Goal: Task Accomplishment & Management: Manage account settings

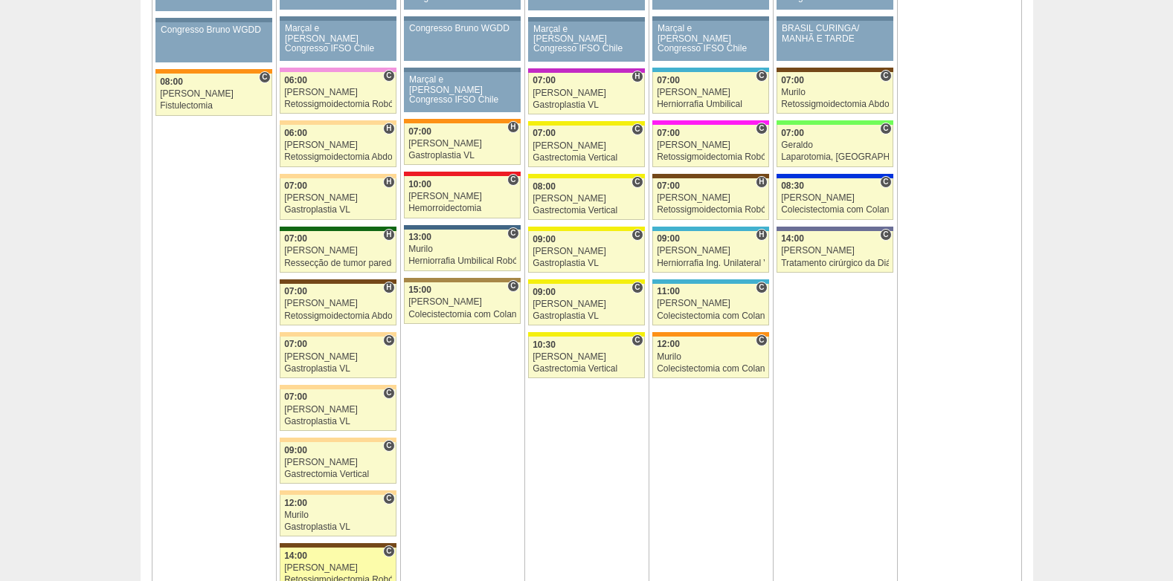
scroll to position [967, 0]
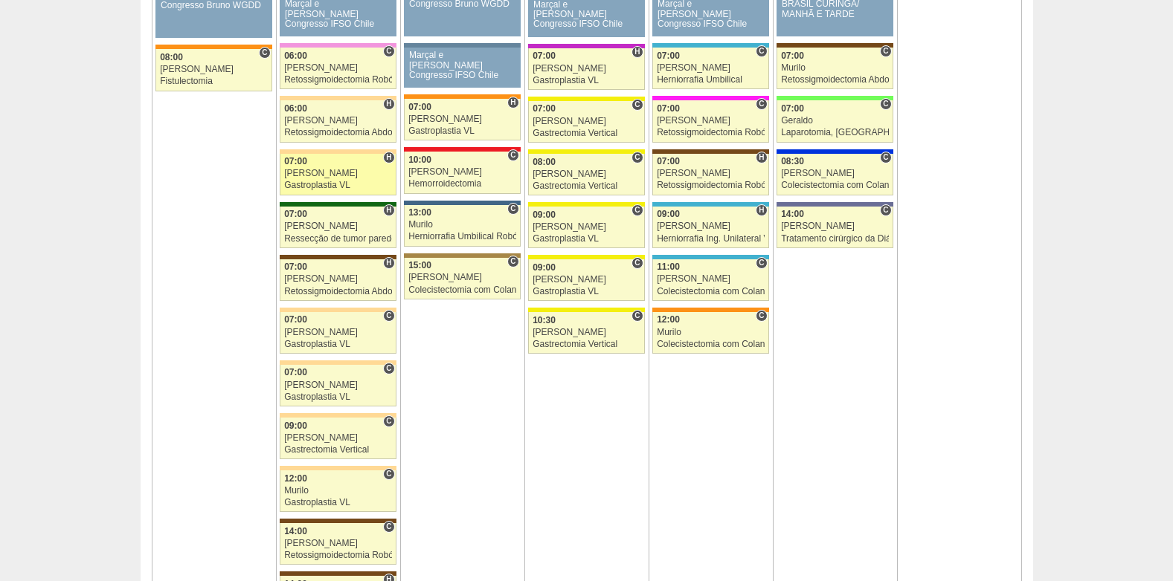
click at [303, 180] on link "87913 [PERSON_NAME] H 07:00 [PERSON_NAME] Gastroplastia VL [GEOGRAPHIC_DATA][PE…" at bounding box center [338, 175] width 116 height 42
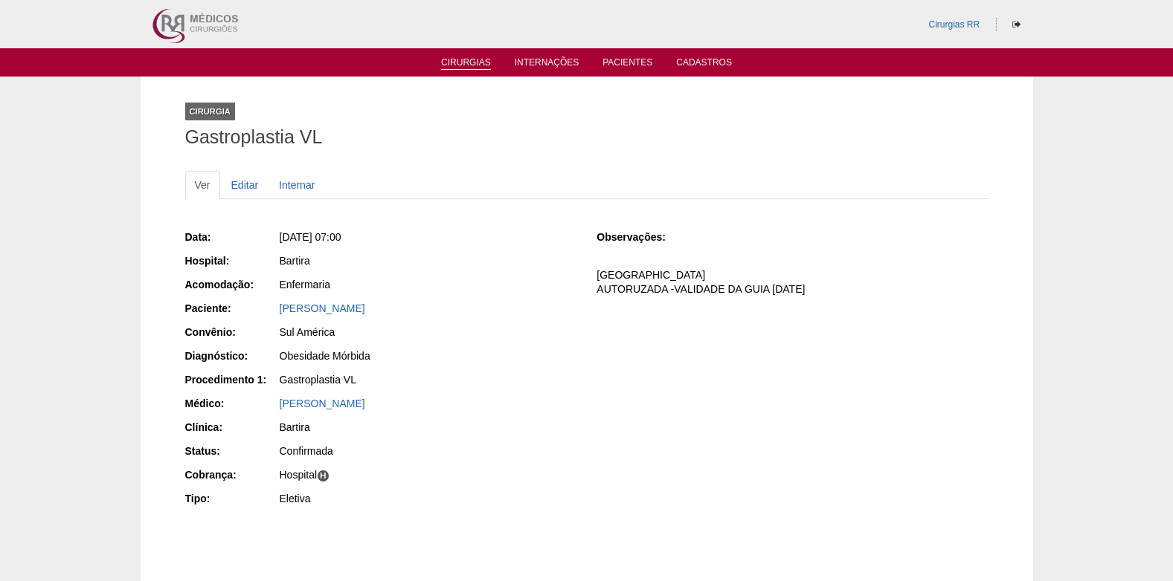
click at [468, 65] on link "Cirurgias" at bounding box center [466, 63] width 50 height 13
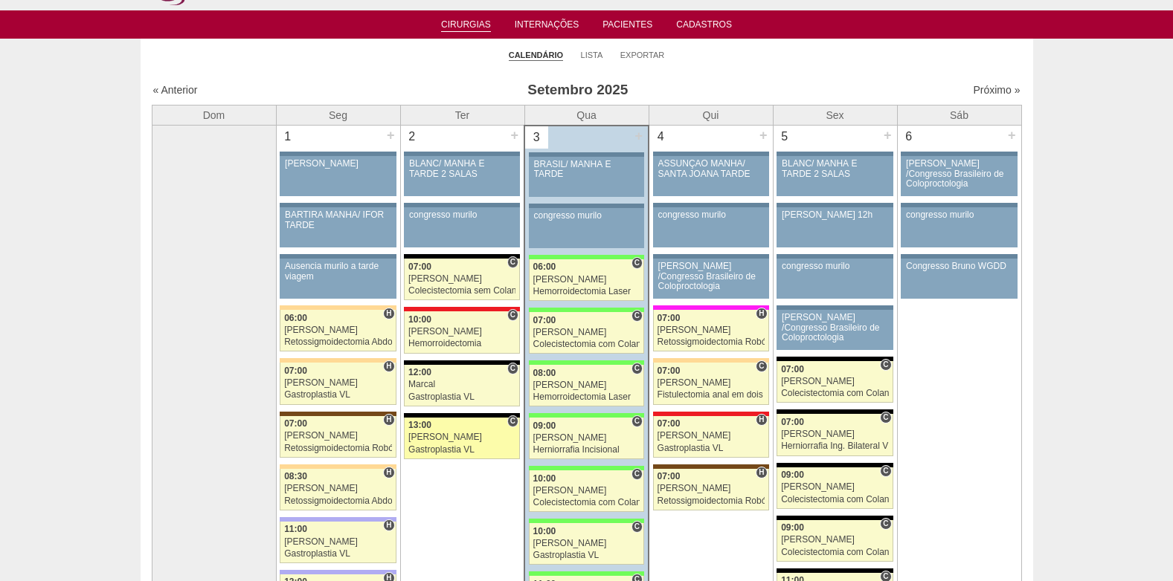
scroll to position [74, 0]
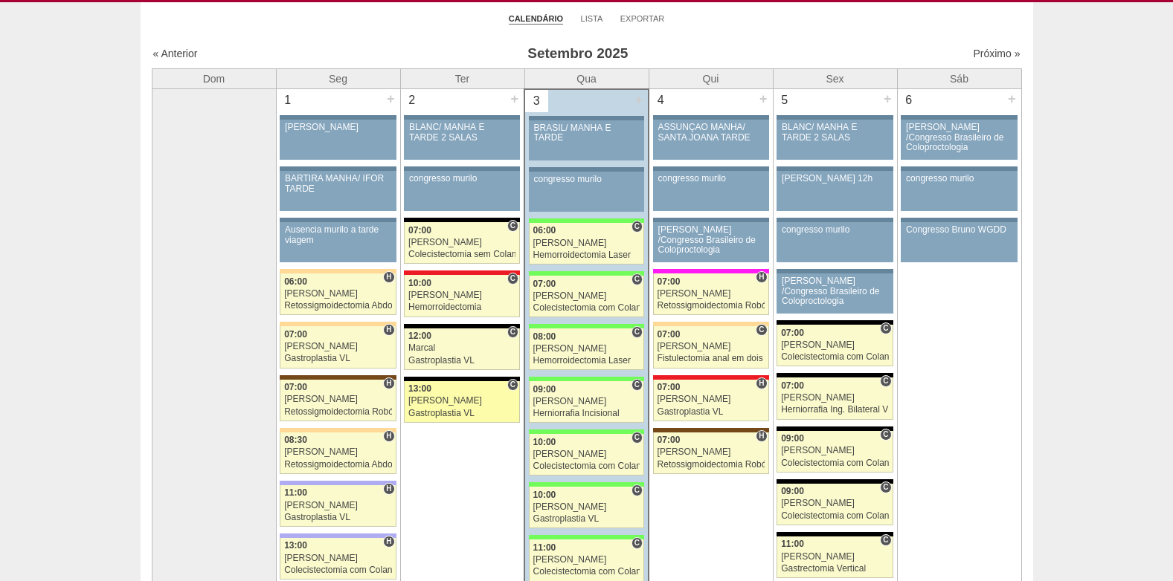
click at [430, 407] on link "88491 Nathan C 13:00 Nathan Gastroplastia VL Hospital Blanc RR Médicos - São Be…" at bounding box center [462, 402] width 116 height 42
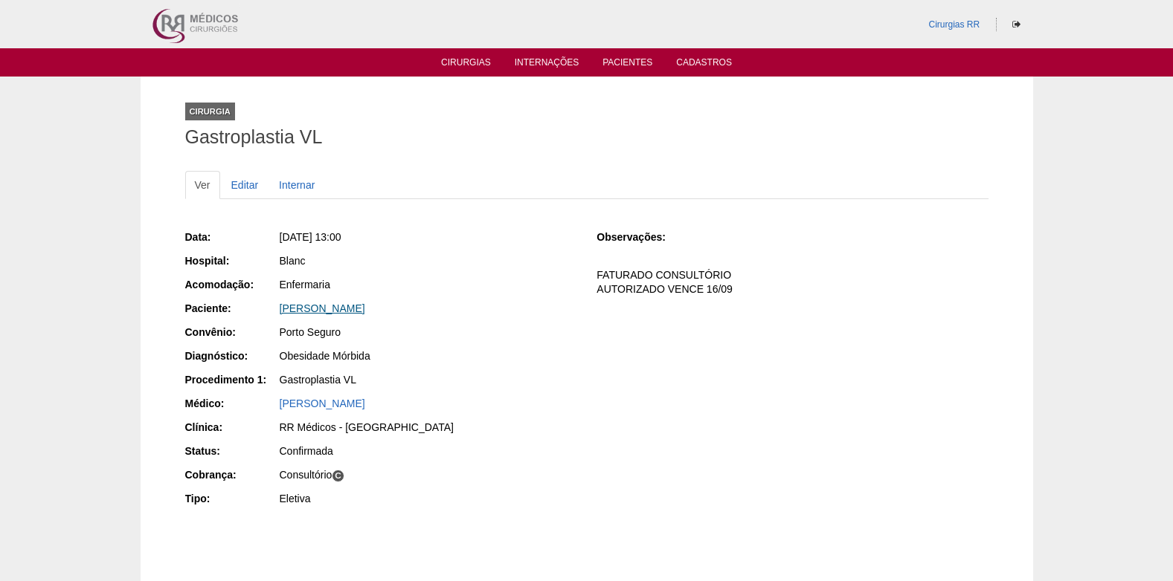
click at [355, 312] on link "MARCELA DA SILVA SOUSA COSTA" at bounding box center [323, 309] width 86 height 12
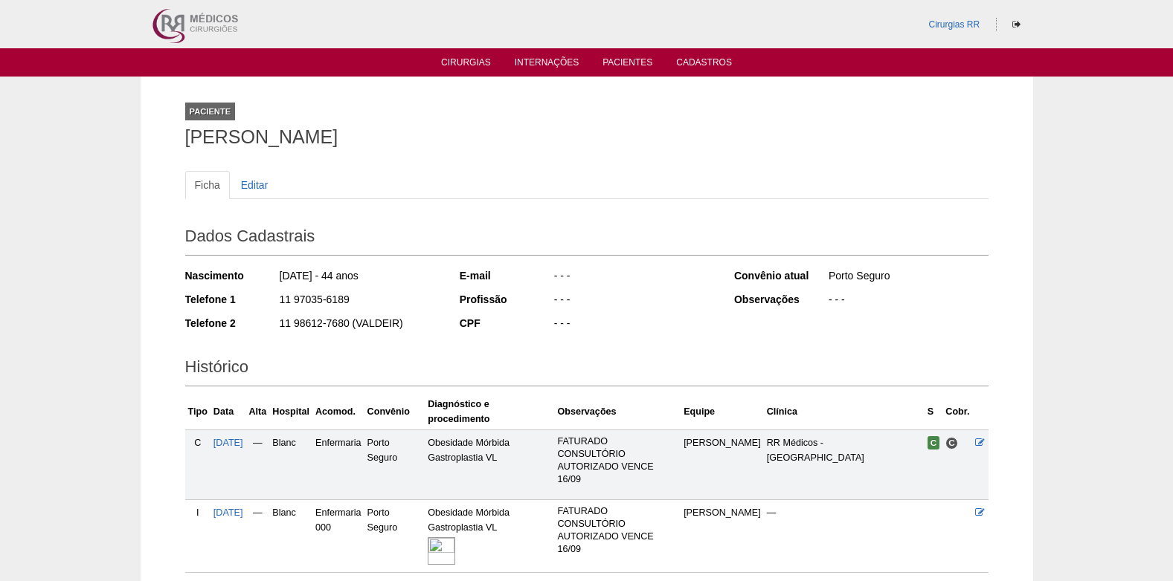
click at [455, 538] on img at bounding box center [442, 552] width 28 height 28
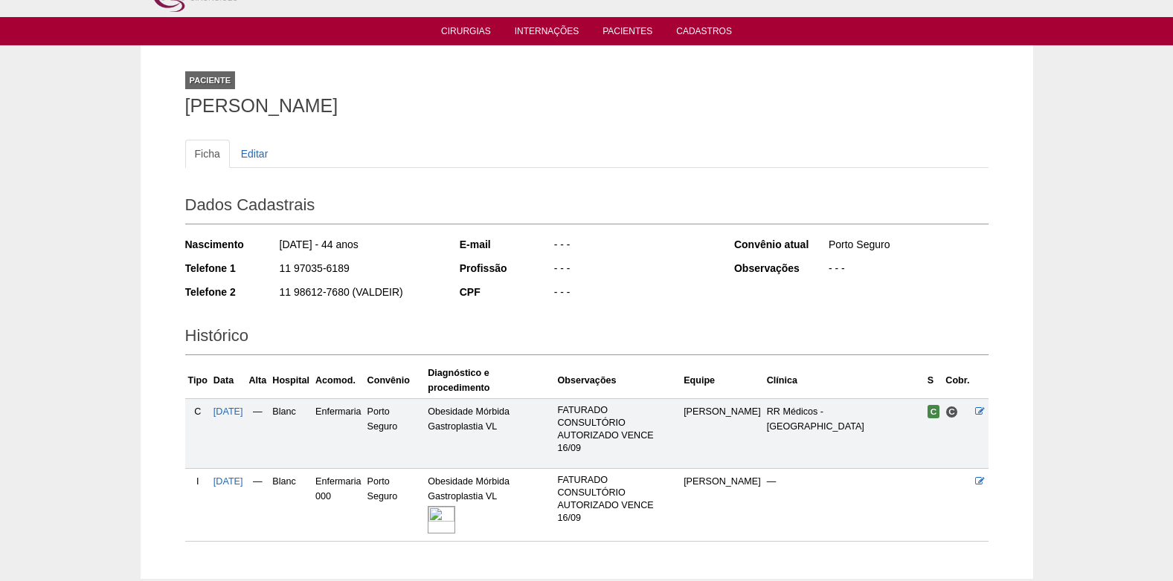
scroll to position [4, 0]
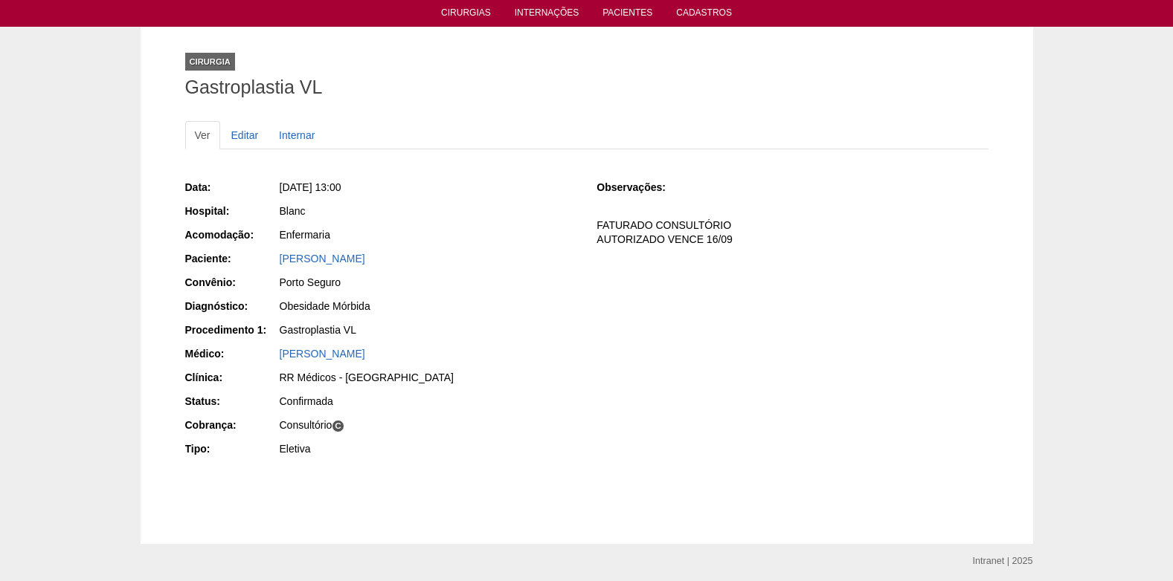
scroll to position [74, 0]
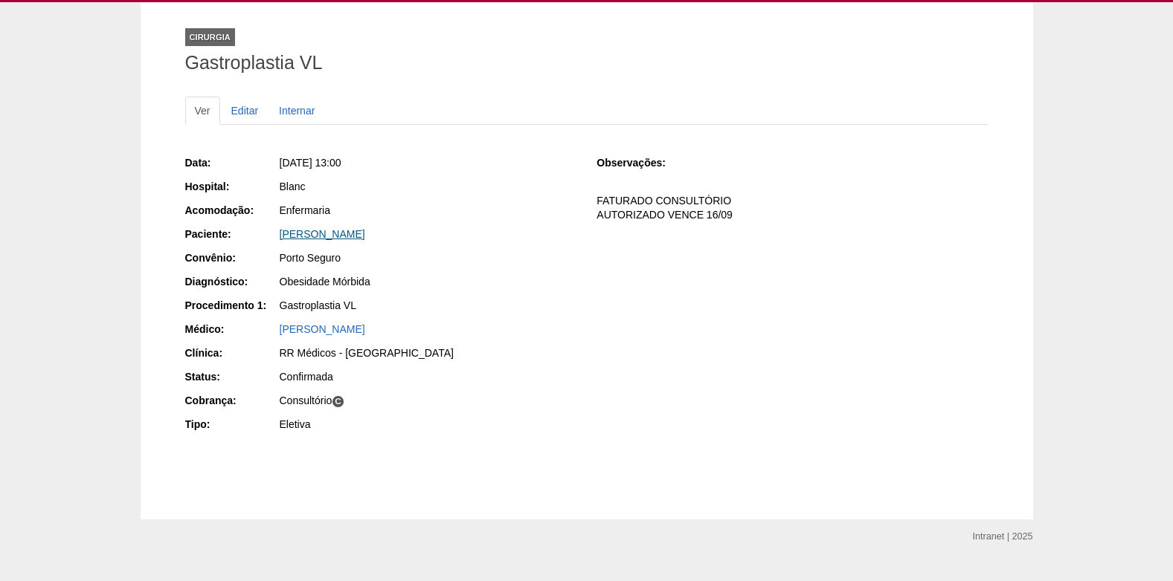
click at [365, 228] on link "[PERSON_NAME]" at bounding box center [323, 234] width 86 height 12
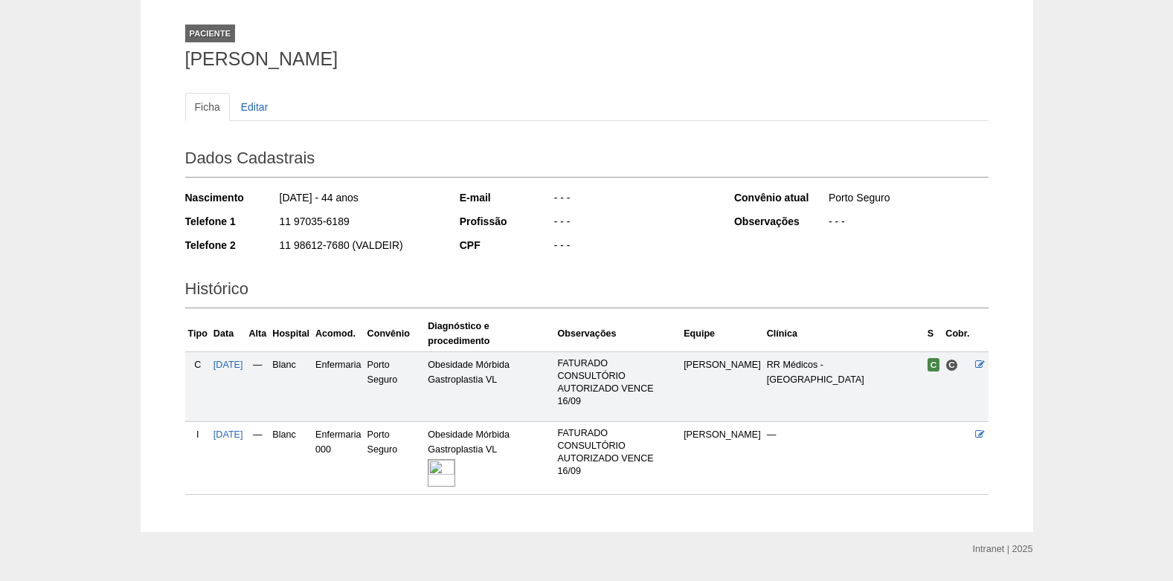
scroll to position [79, 0]
click at [455, 459] on img at bounding box center [442, 473] width 28 height 28
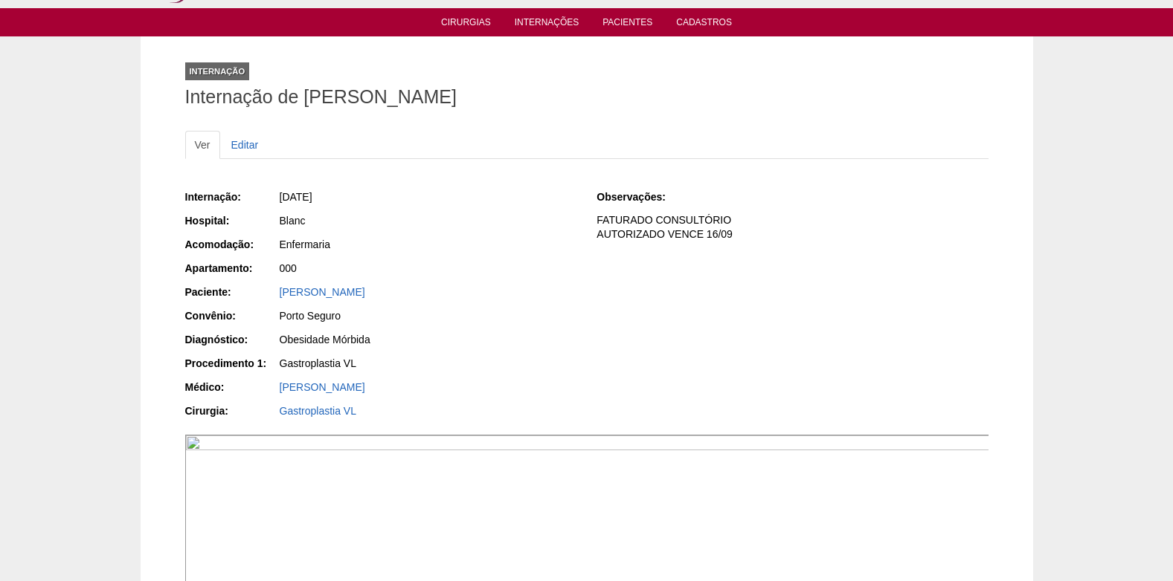
scroll to position [22, 0]
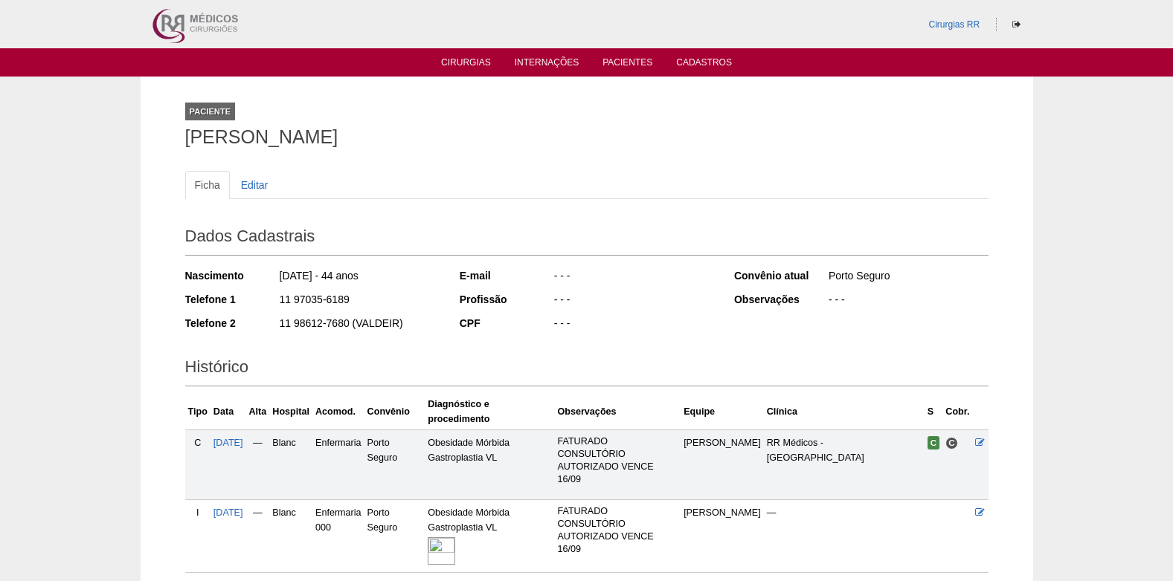
scroll to position [79, 0]
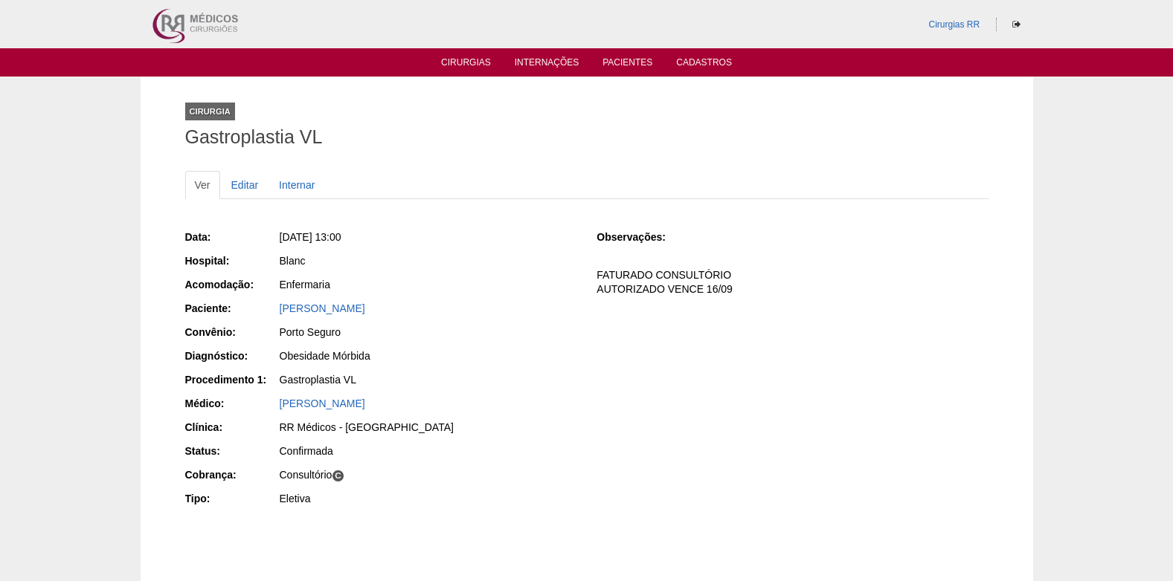
scroll to position [74, 0]
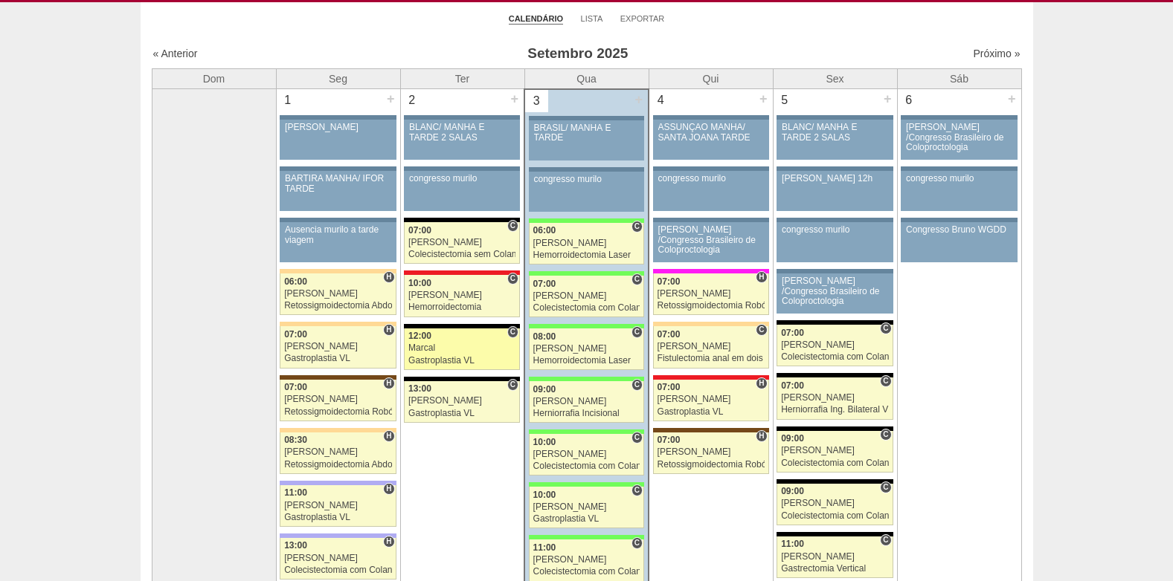
scroll to position [74, 0]
click at [455, 360] on div "Gastroplastia VL" at bounding box center [461, 361] width 107 height 10
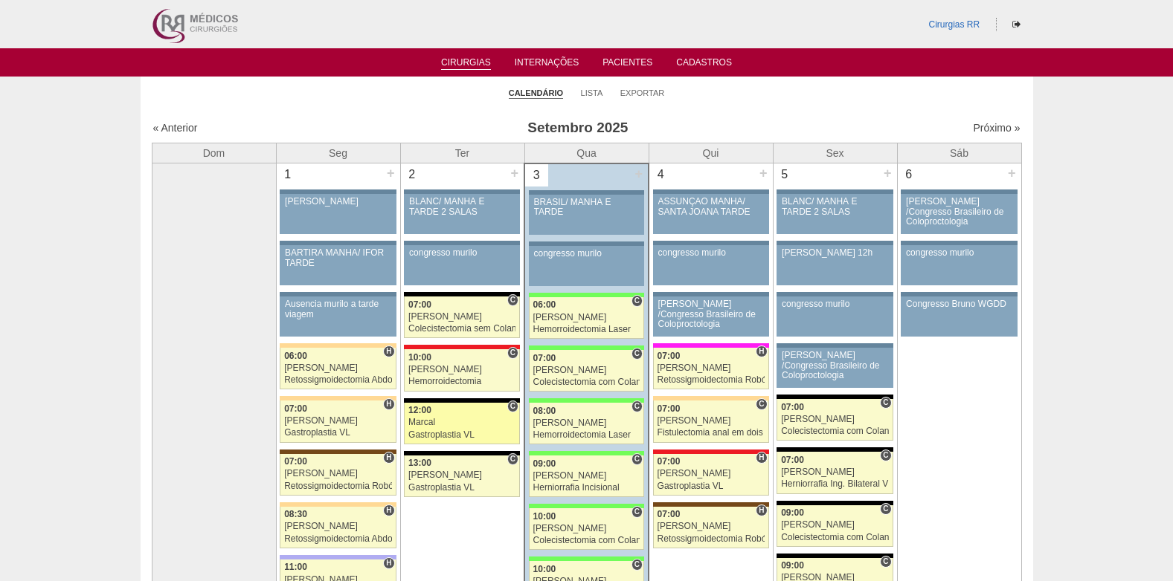
scroll to position [74, 0]
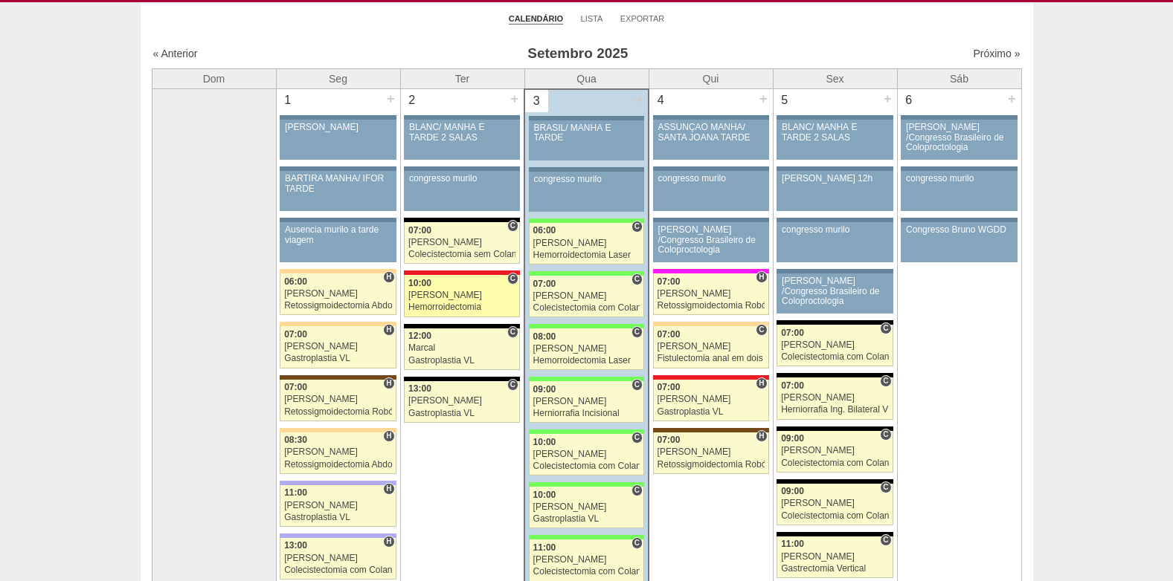
click at [440, 294] on div "[PERSON_NAME]" at bounding box center [461, 296] width 107 height 10
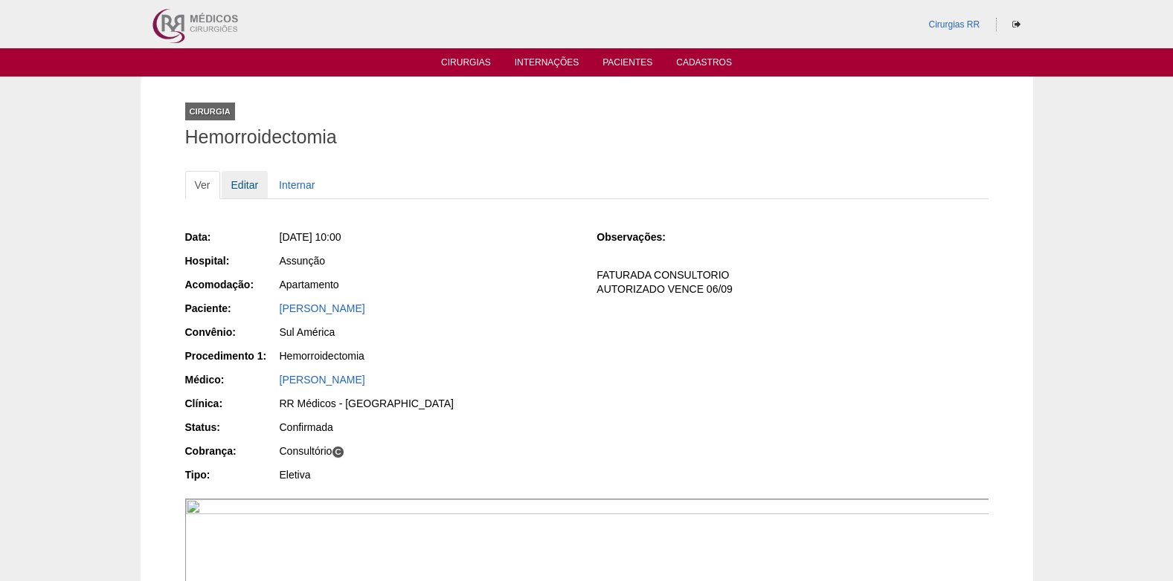
click at [241, 184] on link "Editar" at bounding box center [245, 185] width 47 height 28
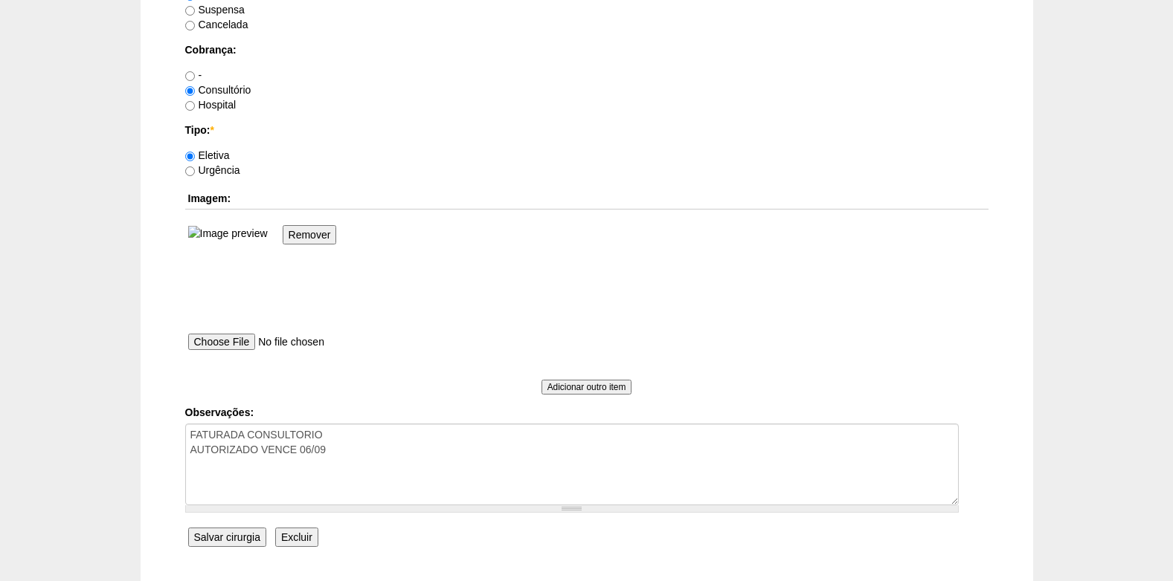
scroll to position [1376, 0]
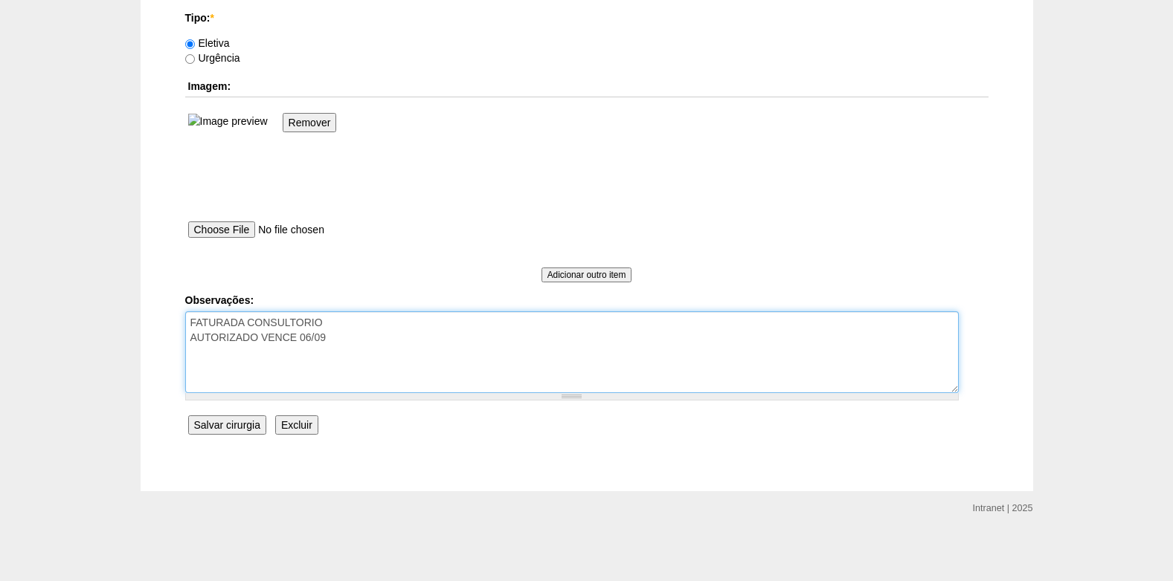
click at [358, 344] on textarea "FATURADA CONSULTORIO AUTORIZADO VENCE 06/09" at bounding box center [571, 353] width 773 height 82
click at [210, 368] on textarea "FATURADA CONSULTORIO AUTORIZADO VENCE 06/09" at bounding box center [571, 353] width 773 height 82
type textarea "FATURADA CONSULTORIO AUTORIZADO VENCE 06/09 -obs: Dr escreveu a caneta, avisamo…"
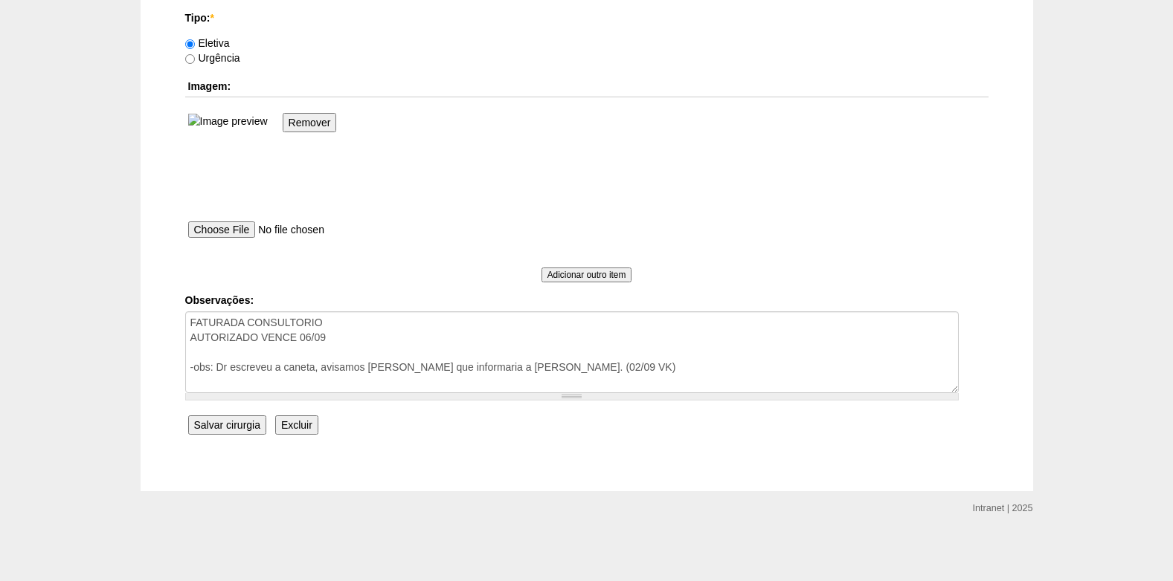
click at [202, 428] on input "Salvar cirurgia" at bounding box center [227, 425] width 78 height 19
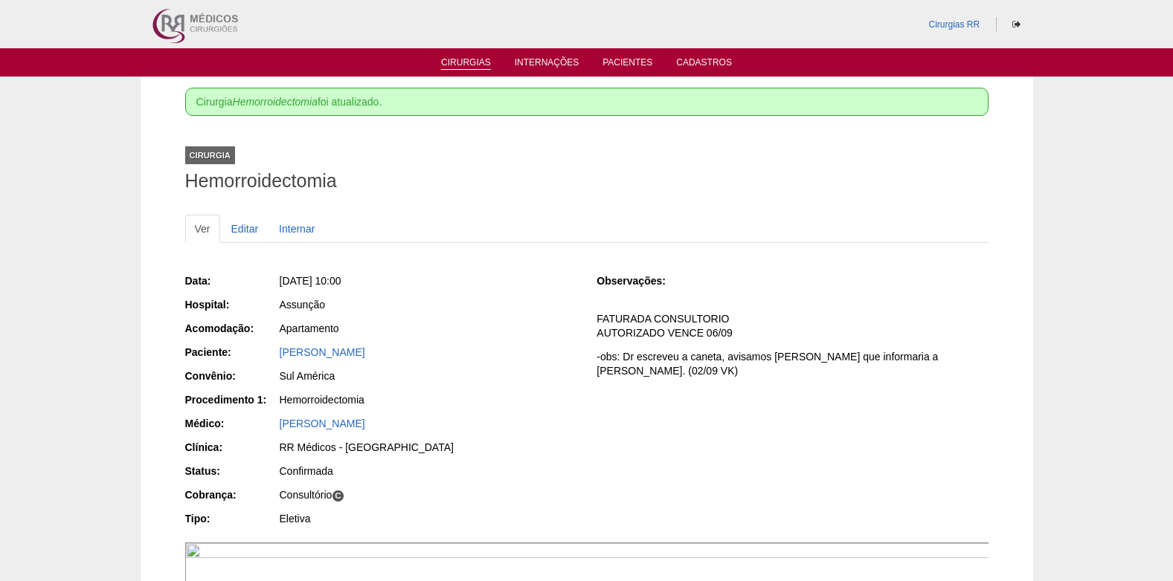
click at [469, 59] on link "Cirurgias" at bounding box center [466, 63] width 50 height 13
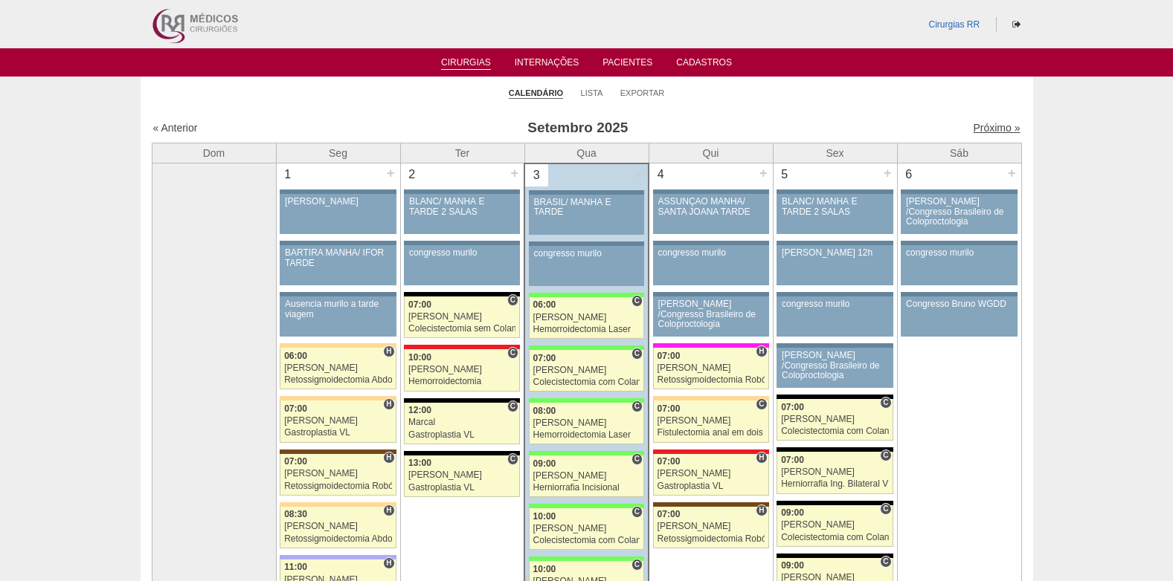
click at [981, 129] on link "Próximo »" at bounding box center [996, 128] width 47 height 12
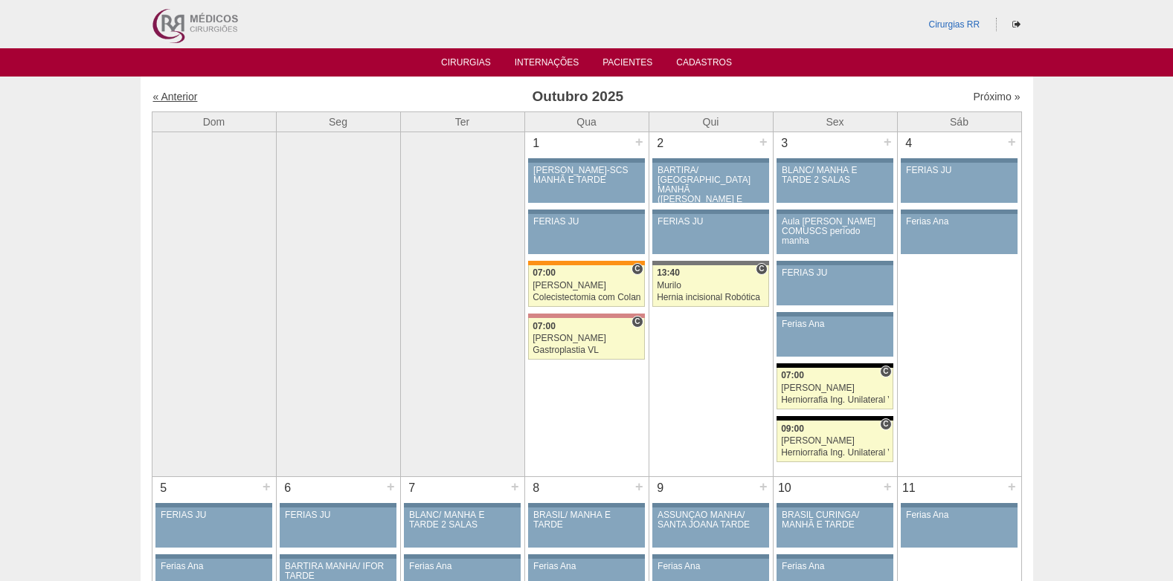
click at [182, 95] on link "« Anterior" at bounding box center [175, 97] width 45 height 12
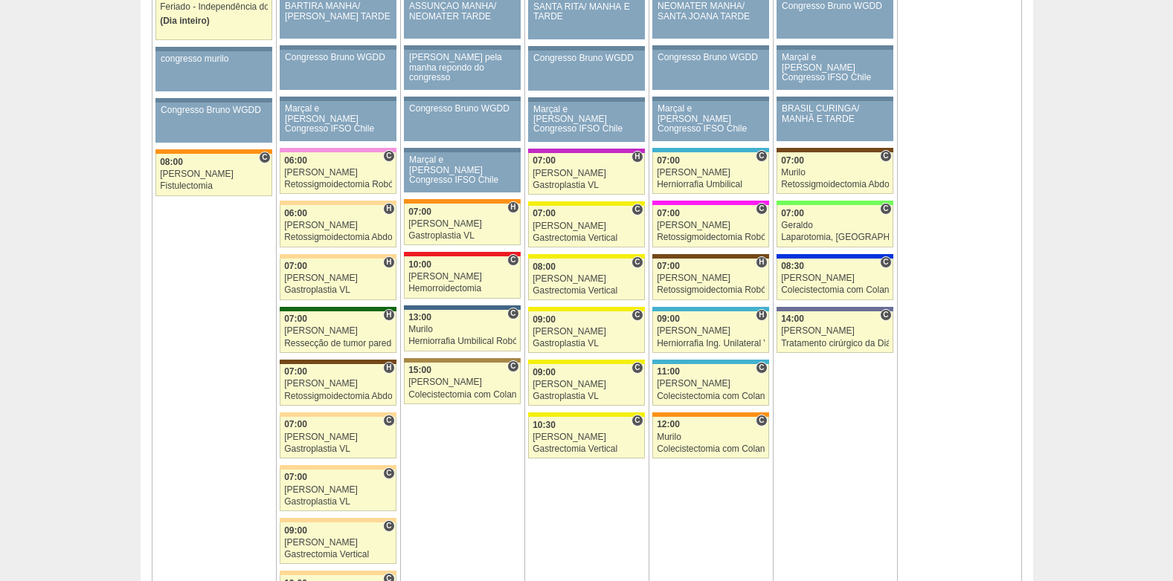
scroll to position [818, 0]
